Goal: Find specific page/section: Find specific page/section

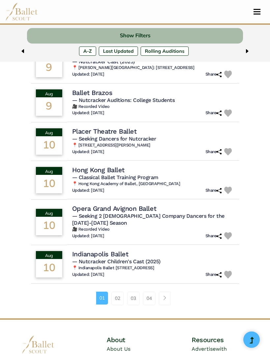
scroll to position [310, 0]
click at [114, 291] on link "02" at bounding box center [117, 297] width 13 height 13
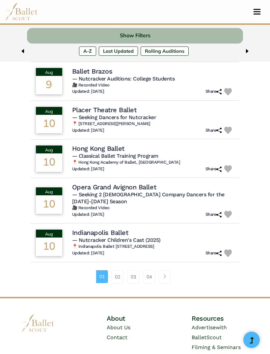
click at [116, 270] on link "02" at bounding box center [117, 276] width 13 height 13
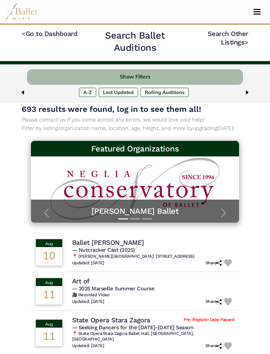
click at [221, 210] on span "button" at bounding box center [224, 212] width 11 height 11
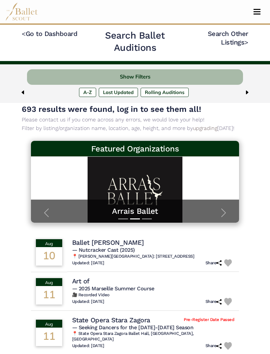
click at [222, 210] on span "button" at bounding box center [224, 212] width 11 height 11
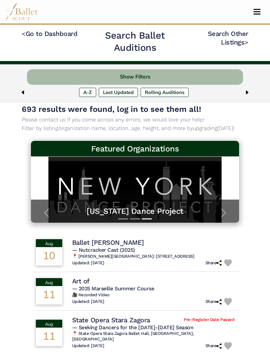
click at [220, 76] on button "Show Filters" at bounding box center [135, 76] width 216 height 15
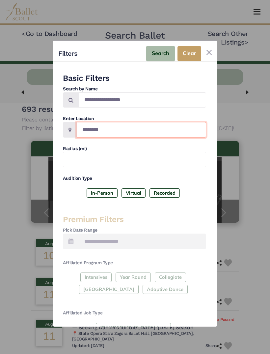
click at [176, 122] on input "Location" at bounding box center [142, 129] width 130 height 15
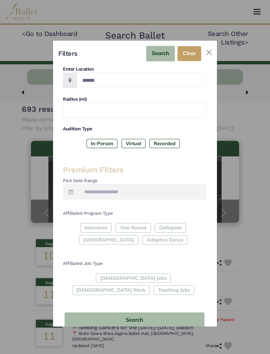
scroll to position [49, 0]
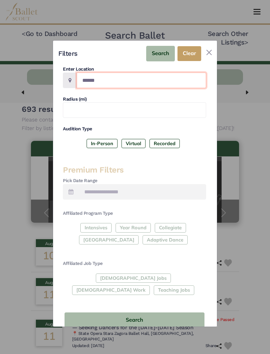
type input "******"
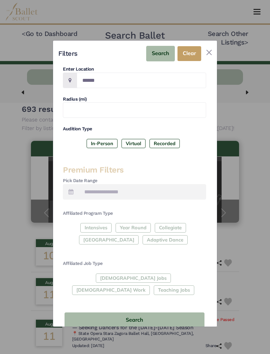
click at [156, 312] on button "Search" at bounding box center [135, 319] width 140 height 15
click at [164, 50] on button "Search" at bounding box center [160, 53] width 29 height 15
click at [153, 312] on button "Search" at bounding box center [135, 319] width 140 height 15
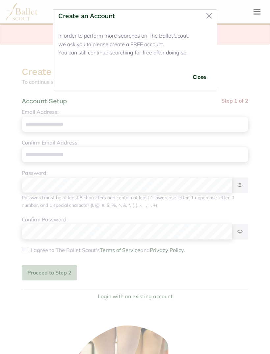
click at [204, 14] on button "Close" at bounding box center [209, 16] width 11 height 11
